Goal: Navigation & Orientation: Find specific page/section

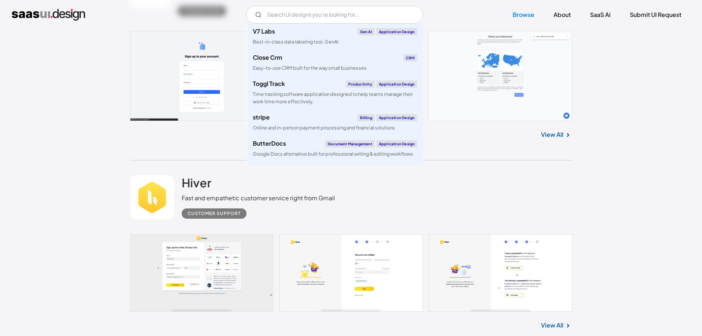
click at [558, 212] on div "Hiver Fast and empathetic customer service right from Gmail Customer Support" at bounding box center [351, 197] width 442 height 74
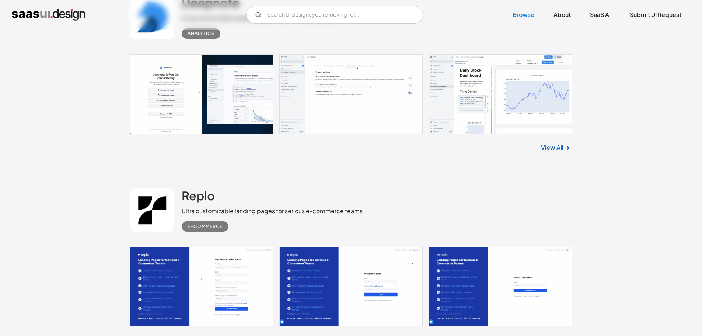
scroll to position [17970, 0]
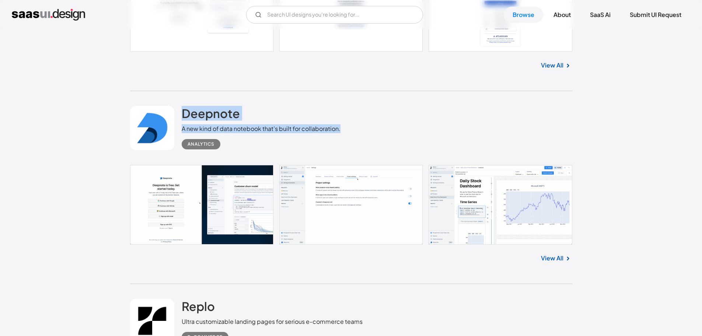
drag, startPoint x: 342, startPoint y: 128, endPoint x: 181, endPoint y: 100, distance: 163.9
click at [181, 100] on div "Deepnote A new kind of data notebook that’s built for collaboration. Analytics" at bounding box center [351, 128] width 442 height 74
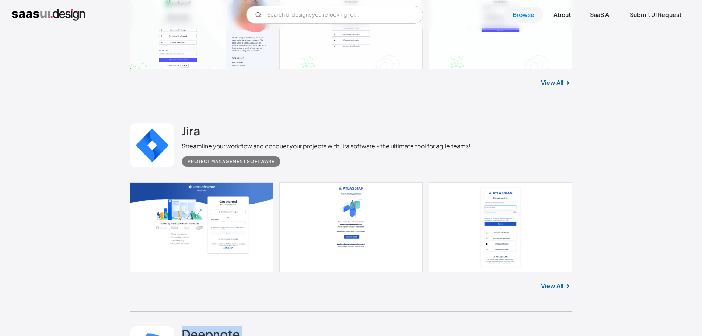
scroll to position [17749, 0]
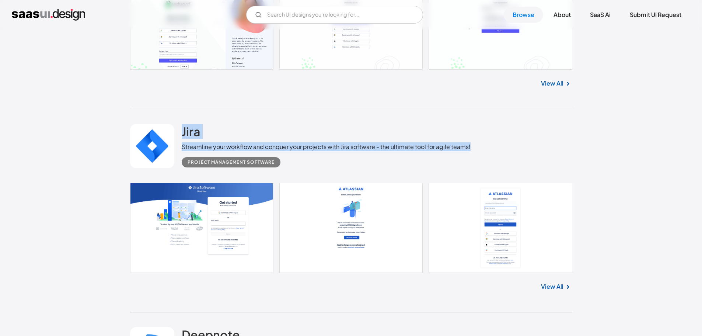
drag, startPoint x: 502, startPoint y: 144, endPoint x: 178, endPoint y: 129, distance: 324.3
click at [178, 129] on div "Jira Streamline your workflow and conquer your projects with Jira software - th…" at bounding box center [351, 146] width 442 height 74
click at [237, 121] on div "Jira Streamline your workflow and conquer your projects with Jira software - th…" at bounding box center [351, 146] width 442 height 74
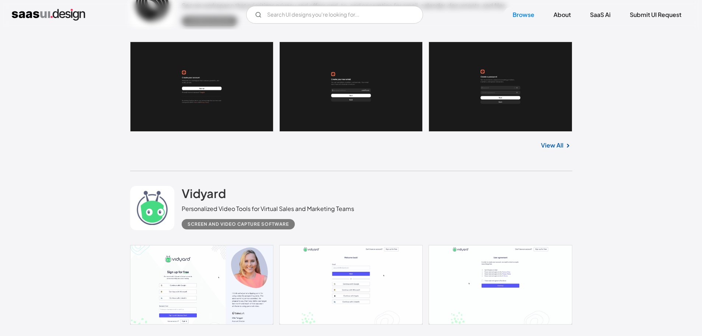
scroll to position [17491, 0]
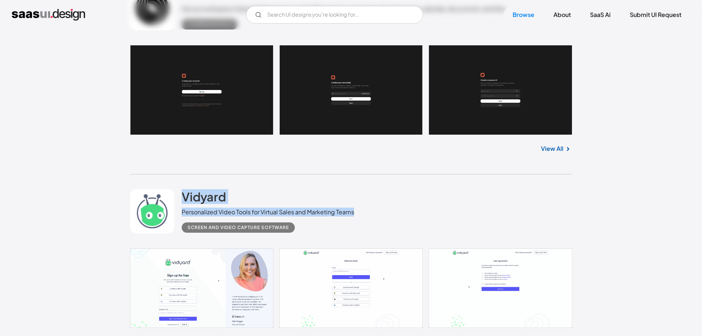
drag, startPoint x: 369, startPoint y: 215, endPoint x: 178, endPoint y: 199, distance: 192.0
click at [178, 199] on div "Vidyard Personalized Video Tools for Virtual Sales and Marketing Teams Screen a…" at bounding box center [351, 211] width 442 height 74
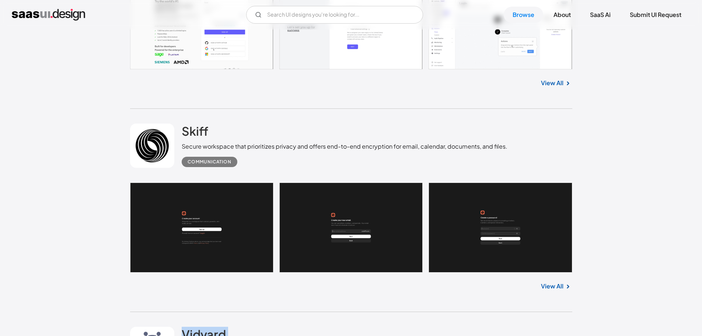
scroll to position [17343, 0]
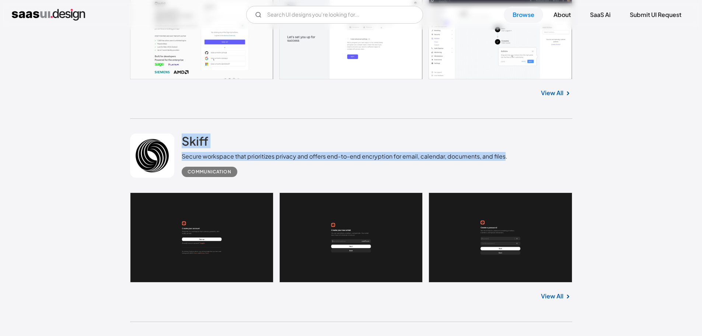
drag, startPoint x: 503, startPoint y: 159, endPoint x: 177, endPoint y: 144, distance: 326.9
click at [177, 144] on div "Skiff Secure workspace that prioritizes privacy and offers end-to-end encryptio…" at bounding box center [351, 156] width 442 height 74
click at [224, 143] on div "Skiff Secure workspace that prioritizes privacy and offers end-to-end encryptio…" at bounding box center [345, 154] width 326 height 43
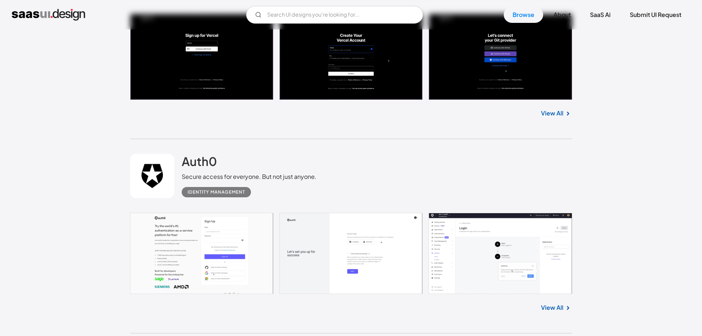
scroll to position [17122, 0]
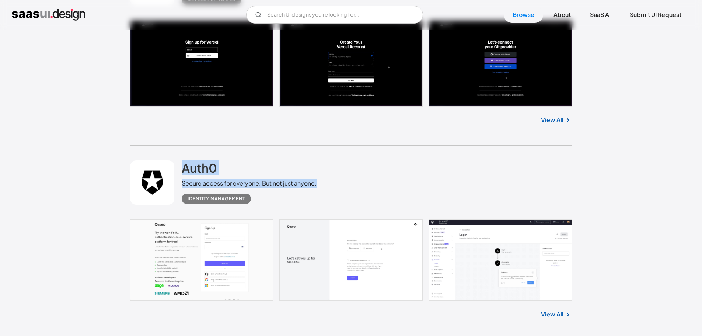
drag, startPoint x: 327, startPoint y: 181, endPoint x: 165, endPoint y: 179, distance: 161.4
click at [165, 179] on div "Auth0 Secure access for everyone. But not just anyone. Identity Management" at bounding box center [351, 183] width 442 height 74
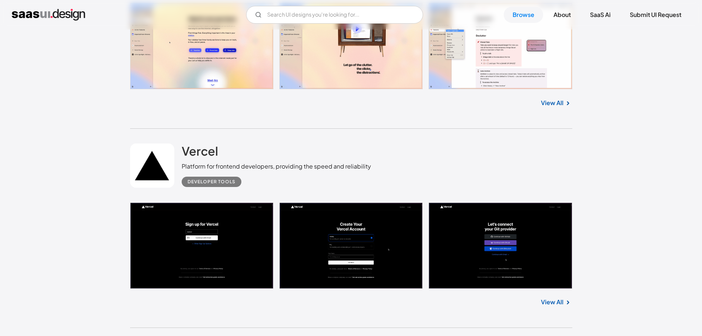
scroll to position [16938, 0]
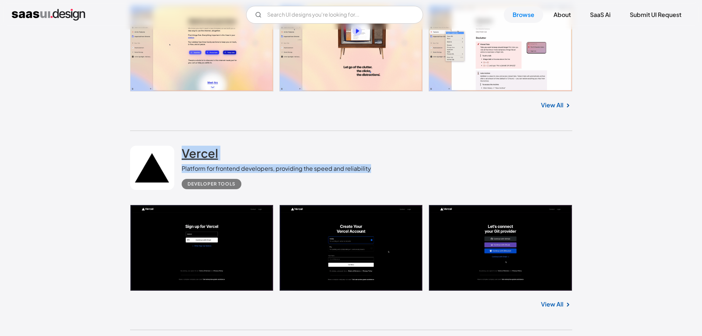
drag, startPoint x: 400, startPoint y: 167, endPoint x: 181, endPoint y: 154, distance: 218.5
click at [181, 154] on div "Vercel Platform for frontend developers, providing the speed and reliability De…" at bounding box center [351, 168] width 442 height 74
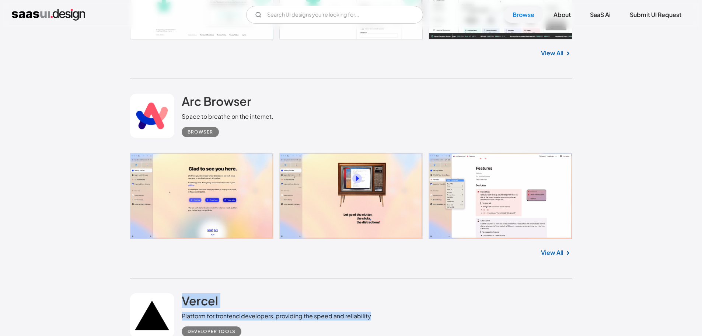
scroll to position [16717, 0]
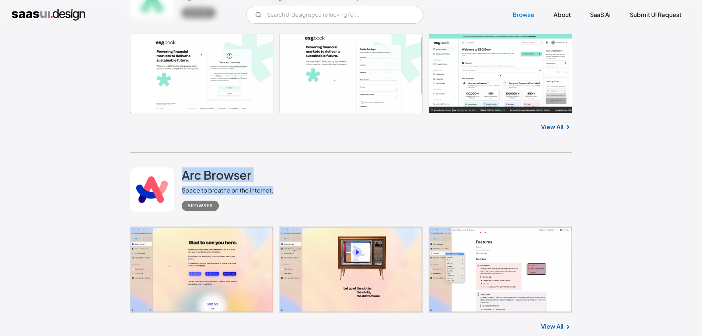
drag, startPoint x: 306, startPoint y: 188, endPoint x: 157, endPoint y: 160, distance: 151.0
click at [157, 160] on div "Arc Browser Space to breathe on the internet. Browser" at bounding box center [351, 190] width 442 height 74
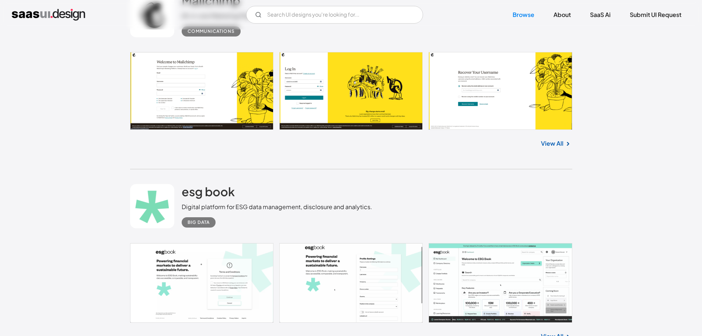
scroll to position [16496, 0]
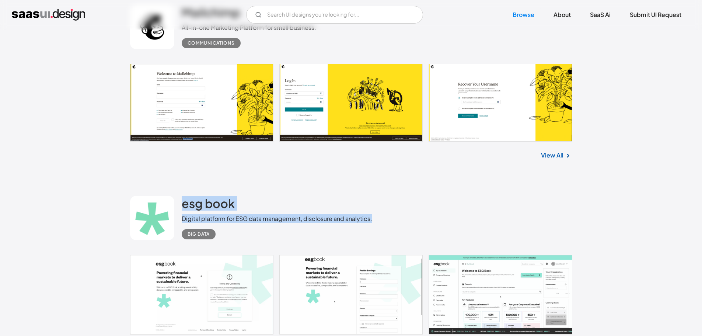
drag, startPoint x: 388, startPoint y: 219, endPoint x: 154, endPoint y: 199, distance: 234.4
click at [154, 199] on div "esg book Digital platform for ESG data management, disclosure and analytics. Bi…" at bounding box center [351, 218] width 442 height 74
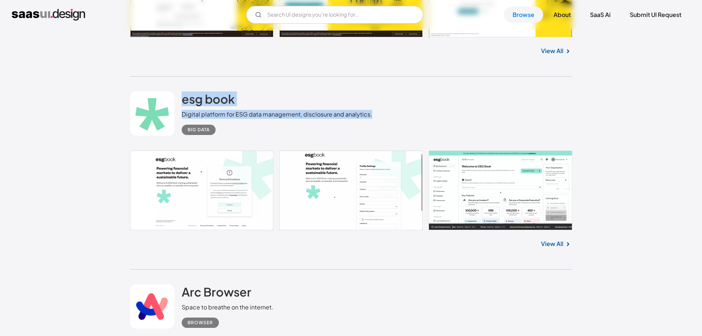
scroll to position [16606, 0]
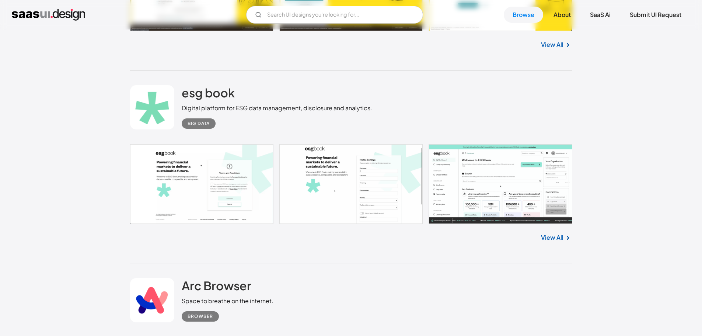
click at [336, 241] on div "View All" at bounding box center [351, 236] width 442 height 24
click at [245, 198] on link at bounding box center [351, 184] width 442 height 80
